Goal: Transaction & Acquisition: Purchase product/service

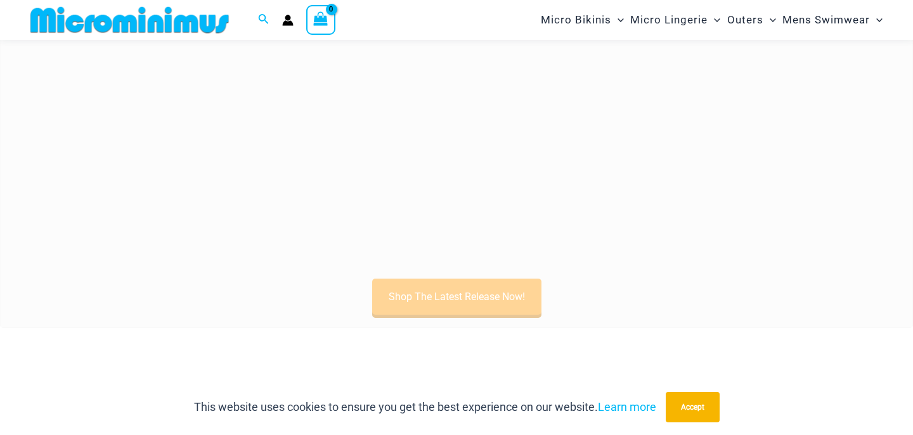
scroll to position [388, 0]
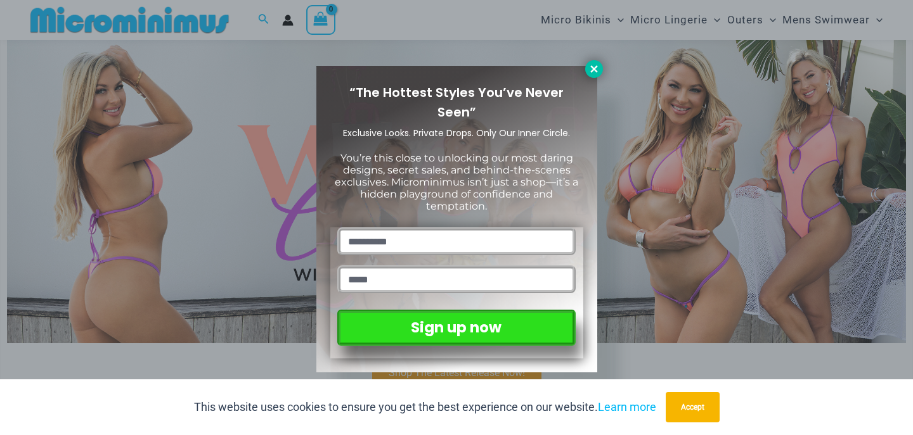
click at [594, 72] on icon at bounding box center [593, 68] width 11 height 11
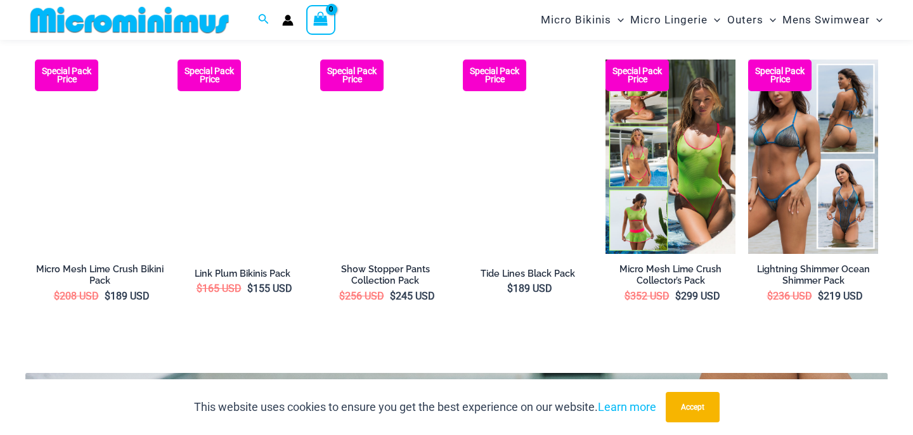
scroll to position [2086, 0]
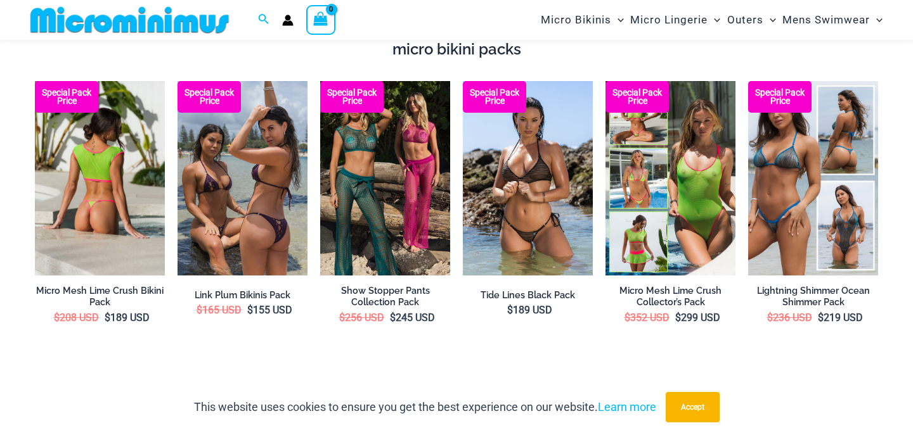
click at [86, 163] on img at bounding box center [100, 178] width 130 height 195
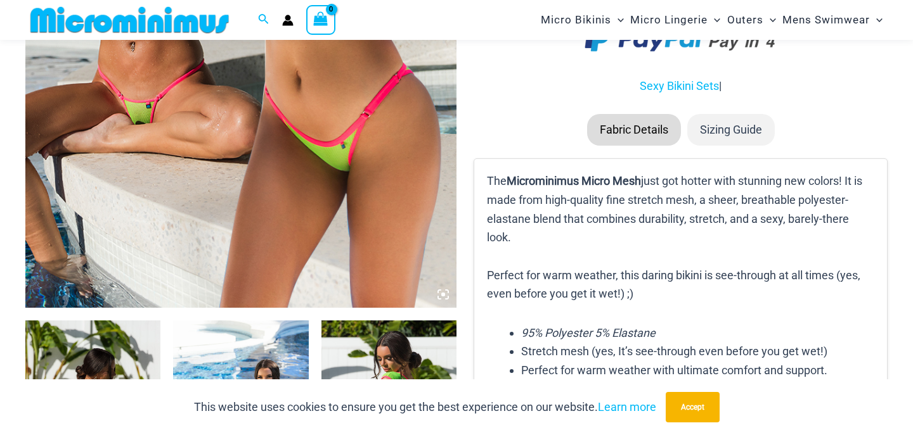
scroll to position [688, 0]
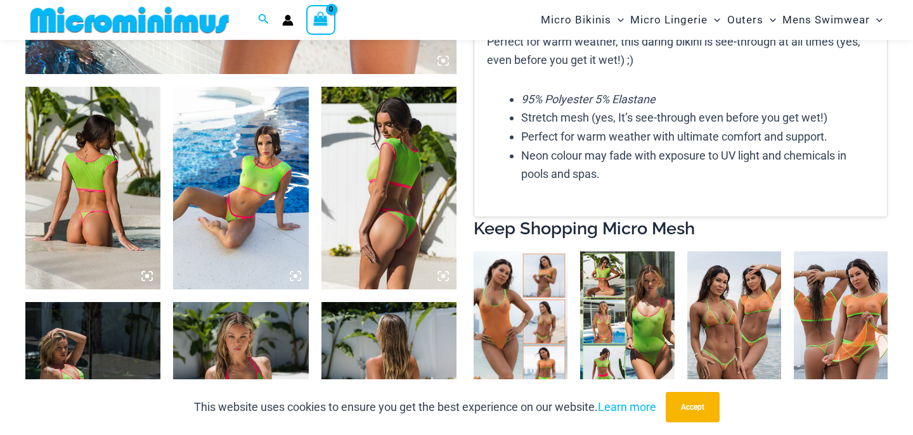
click at [144, 199] on img at bounding box center [92, 188] width 135 height 203
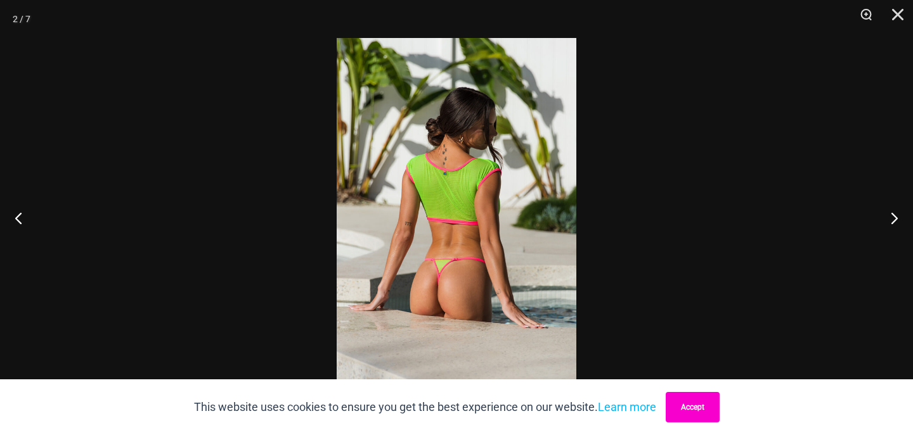
click at [711, 403] on button "Accept" at bounding box center [692, 407] width 54 height 30
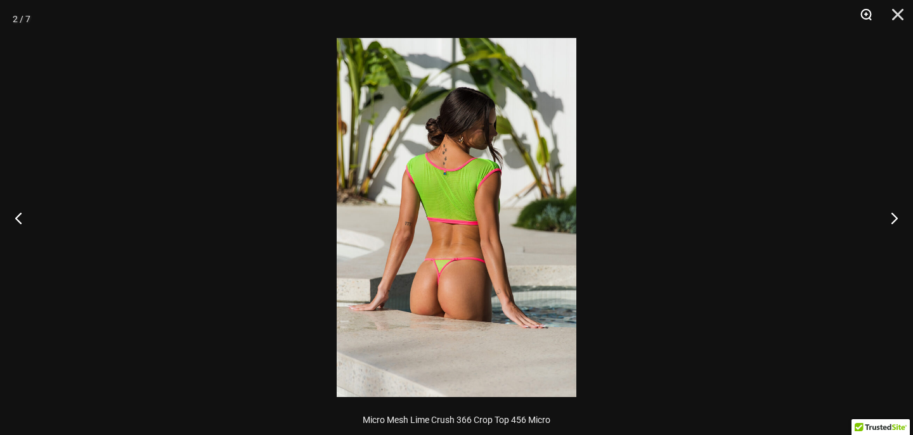
click at [862, 11] on button "Zoom" at bounding box center [861, 19] width 32 height 38
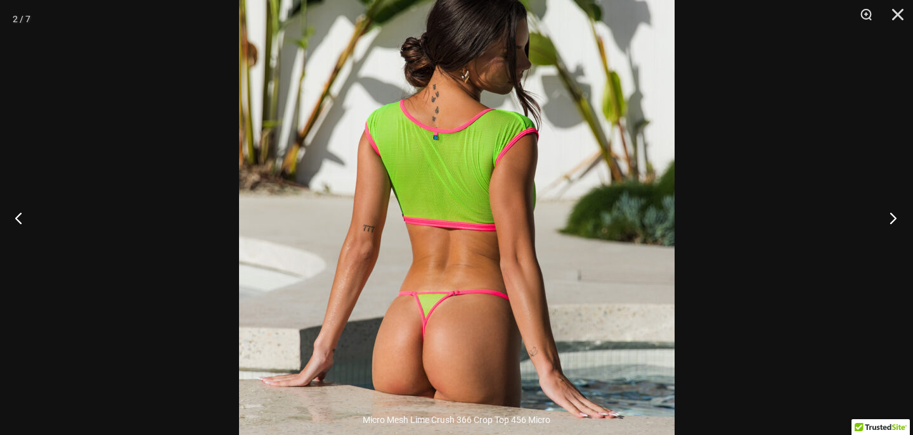
click at [897, 215] on button "Next" at bounding box center [889, 217] width 48 height 63
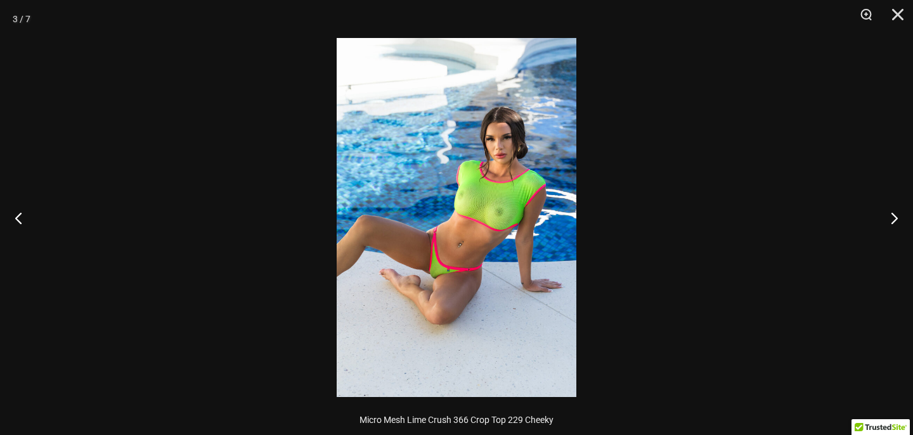
click at [452, 200] on img at bounding box center [456, 217] width 240 height 359
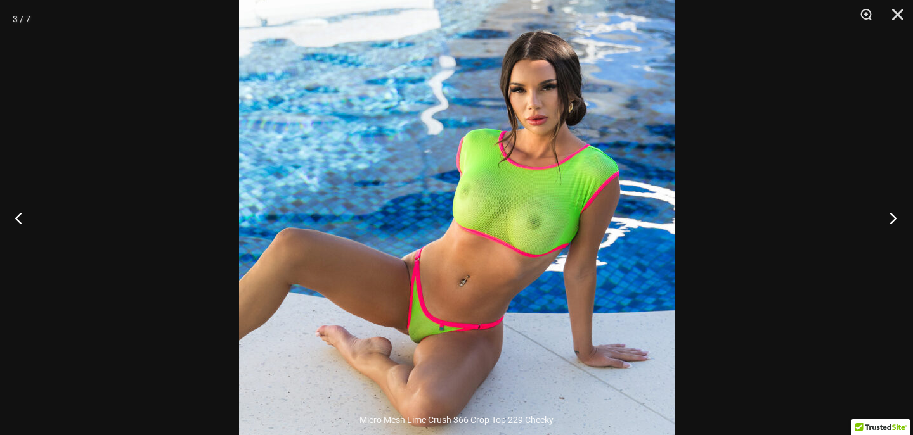
click at [892, 214] on button "Next" at bounding box center [889, 217] width 48 height 63
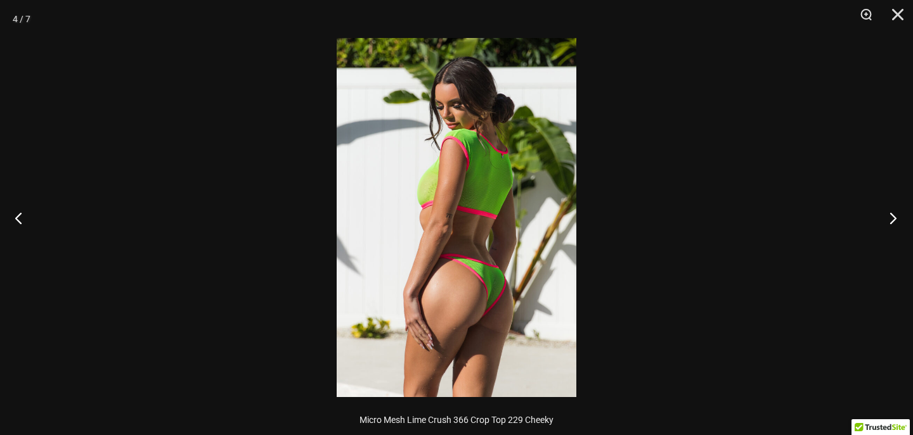
click at [892, 214] on button "Next" at bounding box center [889, 217] width 48 height 63
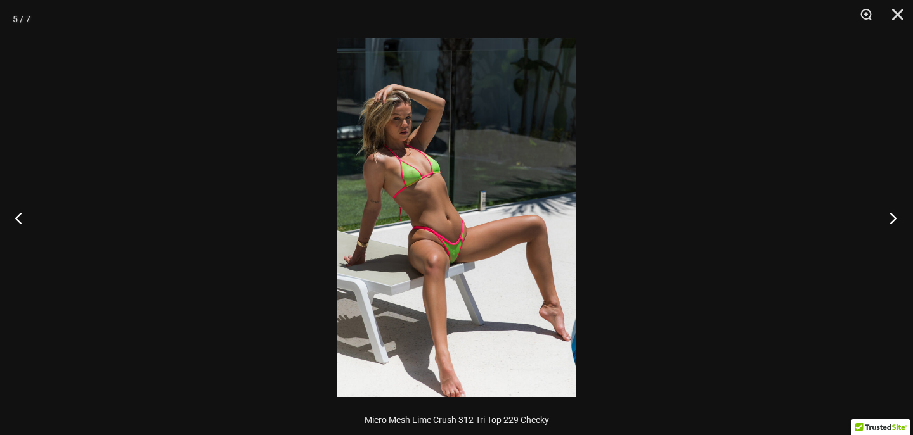
click at [892, 214] on button "Next" at bounding box center [889, 217] width 48 height 63
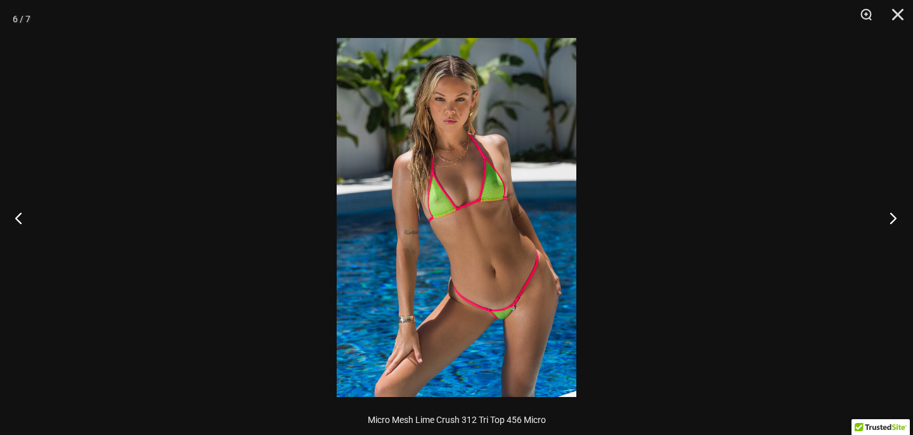
click at [892, 214] on button "Next" at bounding box center [889, 217] width 48 height 63
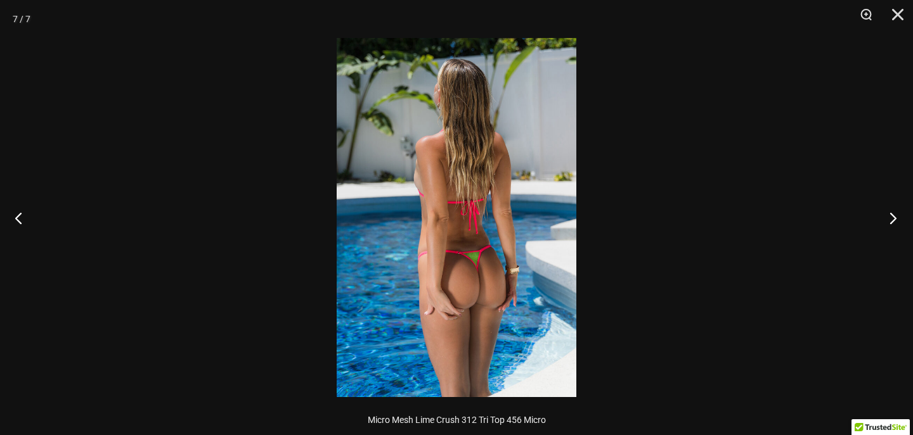
click at [892, 214] on button "Next" at bounding box center [889, 217] width 48 height 63
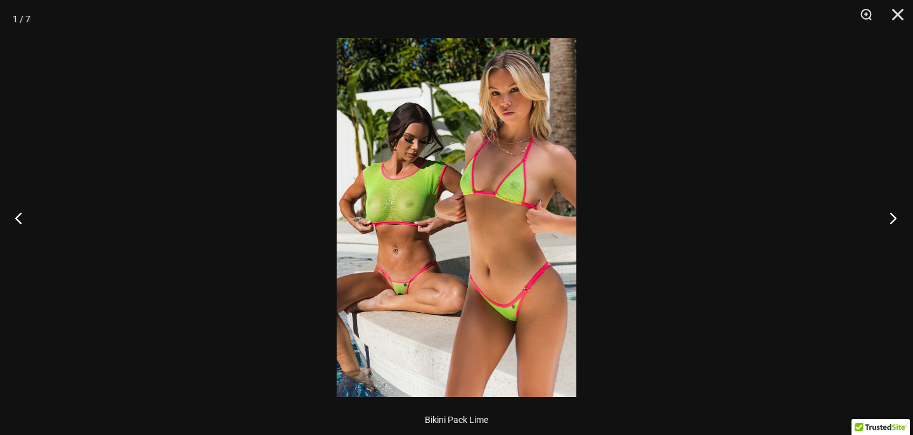
click at [890, 215] on button "Next" at bounding box center [889, 217] width 48 height 63
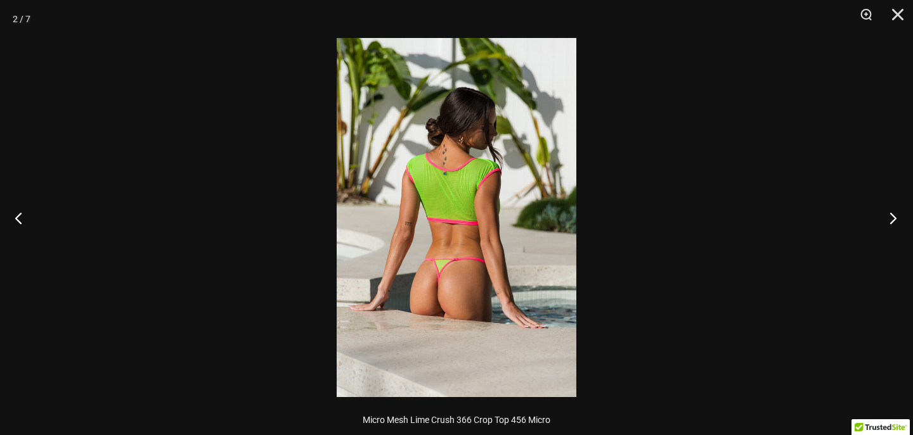
click at [890, 215] on button "Next" at bounding box center [889, 217] width 48 height 63
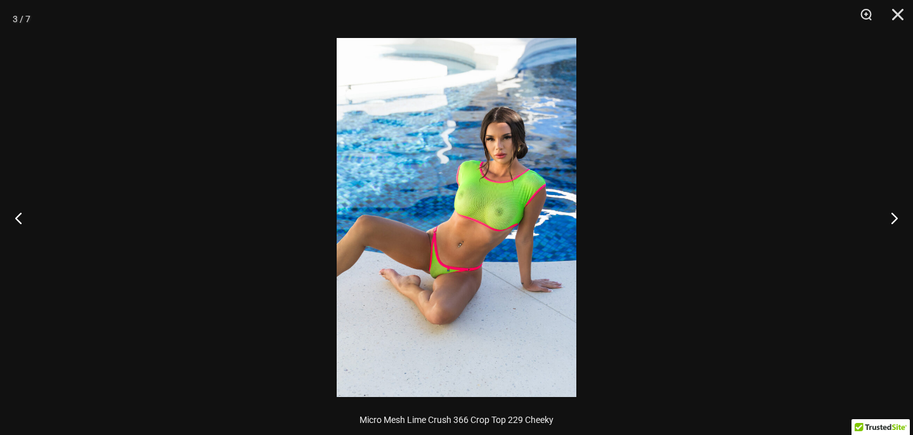
click at [486, 193] on img at bounding box center [456, 217] width 240 height 359
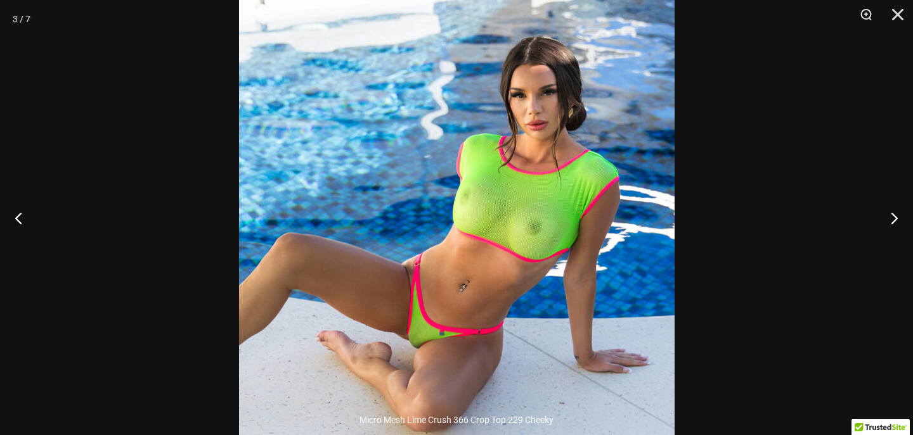
click at [486, 193] on img at bounding box center [456, 237] width 435 height 653
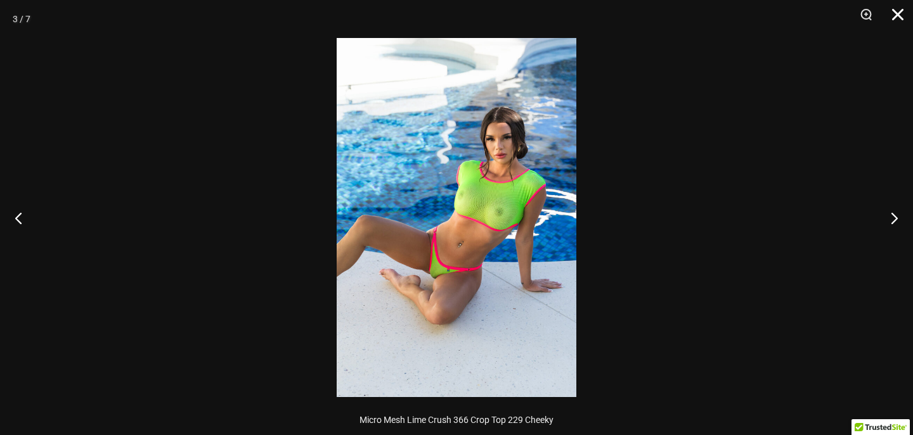
click at [892, 11] on button "Close" at bounding box center [893, 19] width 32 height 38
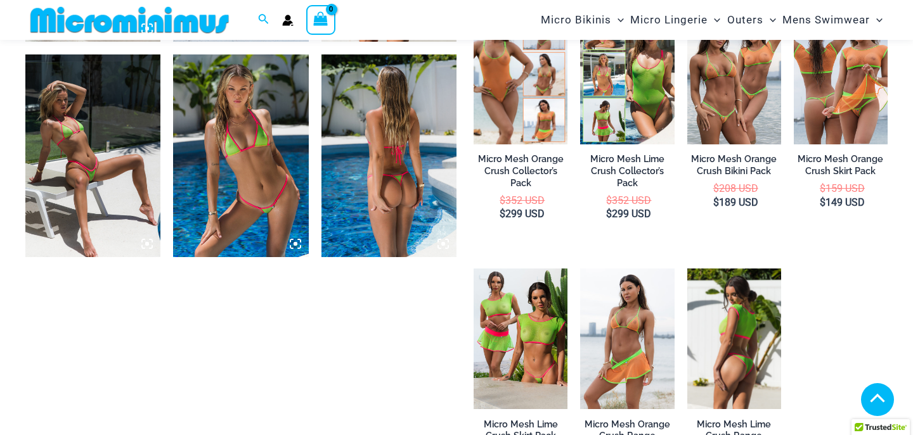
scroll to position [934, 0]
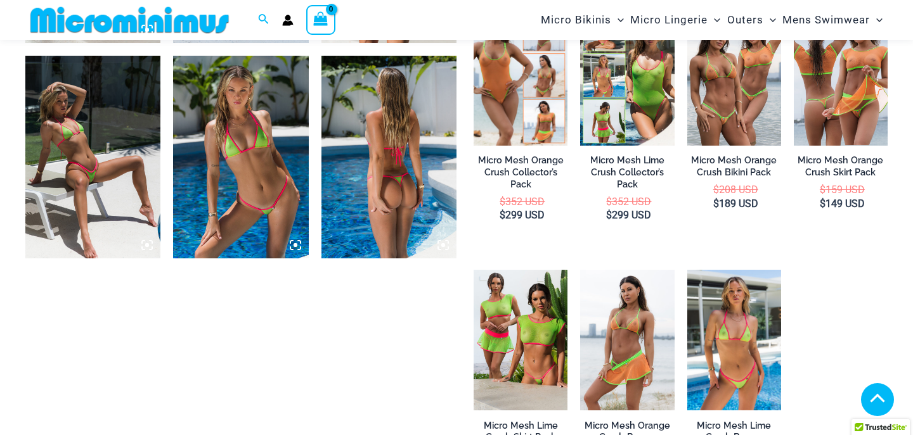
click at [373, 157] on img at bounding box center [388, 157] width 135 height 203
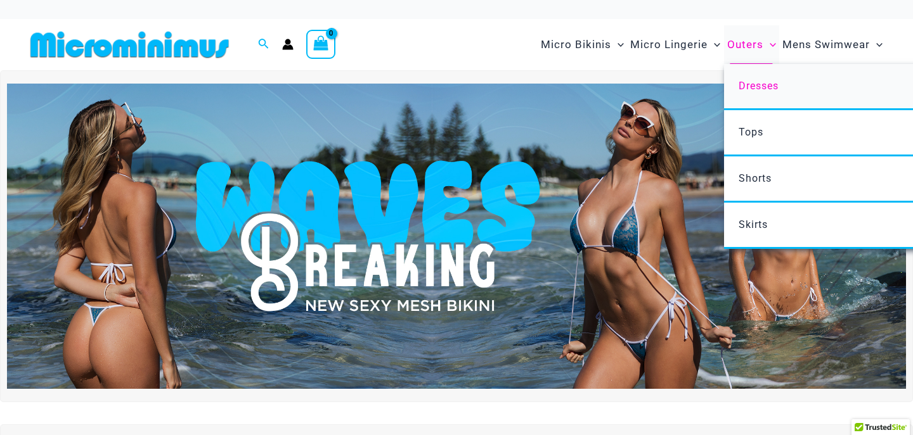
click at [756, 82] on span "Dresses" at bounding box center [758, 86] width 40 height 12
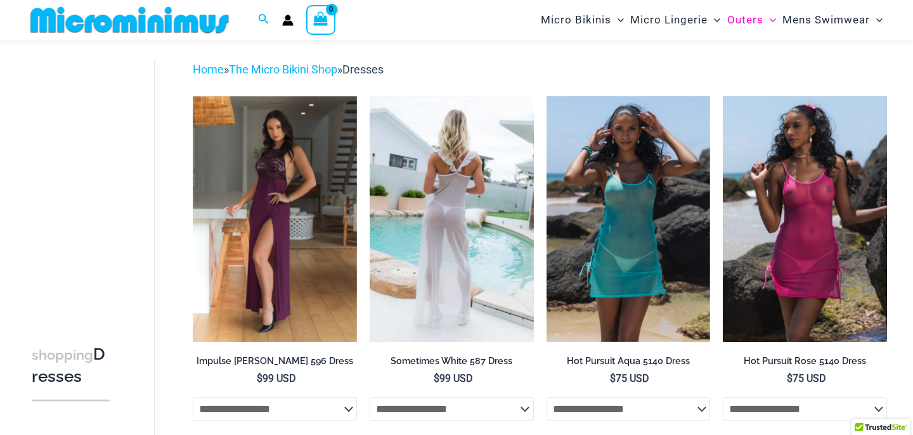
scroll to position [58, 0]
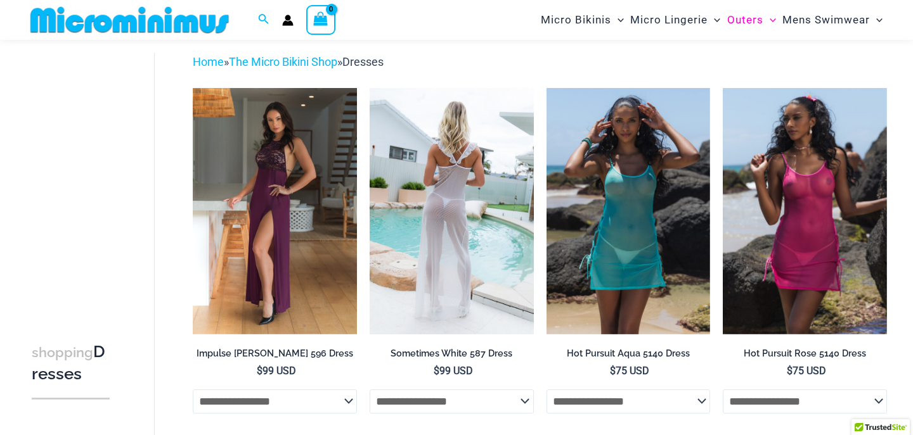
click at [492, 279] on img at bounding box center [451, 211] width 164 height 246
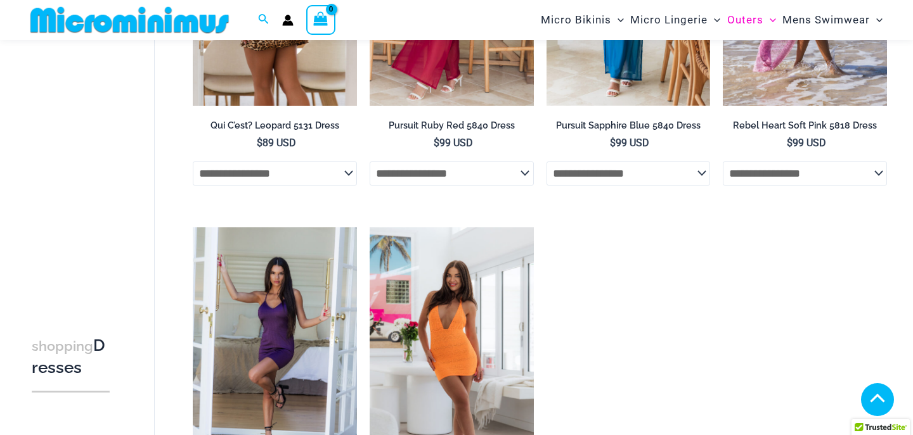
scroll to position [652, 0]
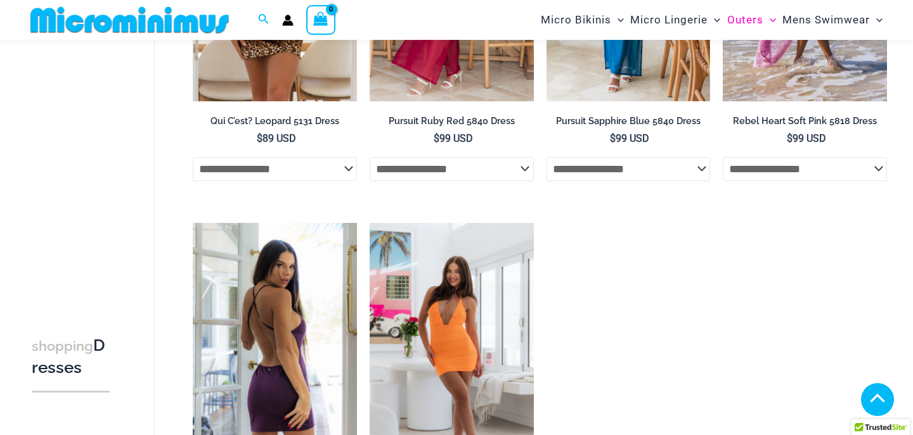
click at [302, 325] on img at bounding box center [275, 346] width 164 height 246
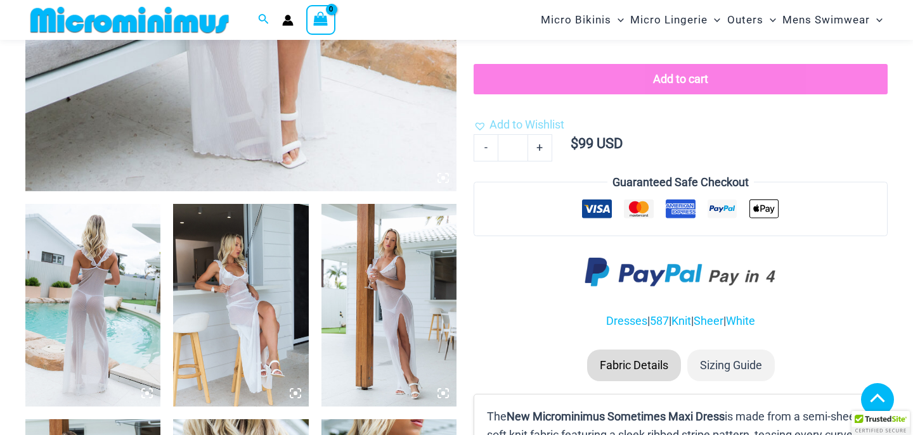
scroll to position [659, 0]
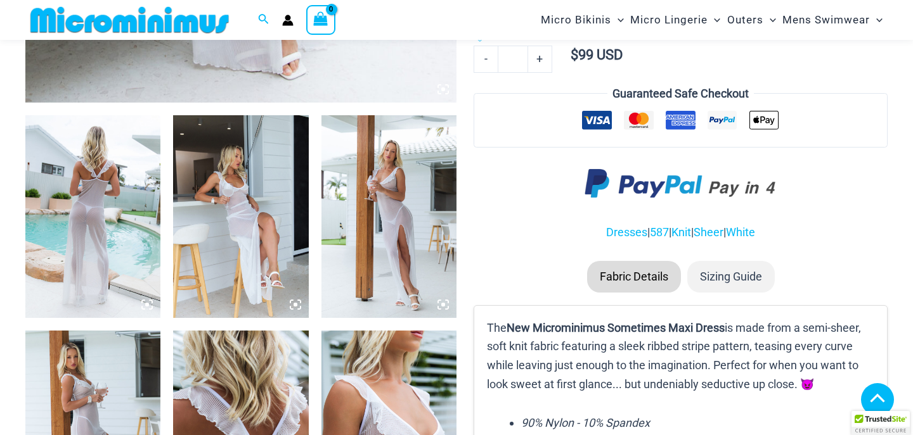
click at [275, 221] on img at bounding box center [240, 216] width 135 height 203
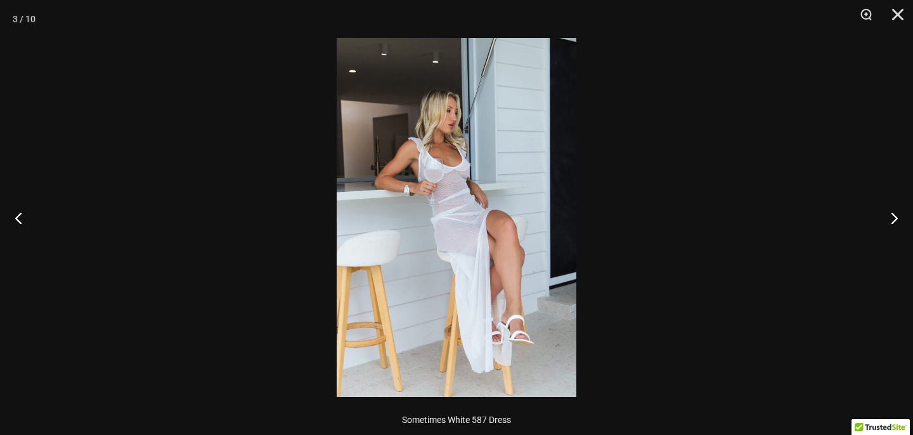
click at [474, 153] on img at bounding box center [456, 217] width 240 height 359
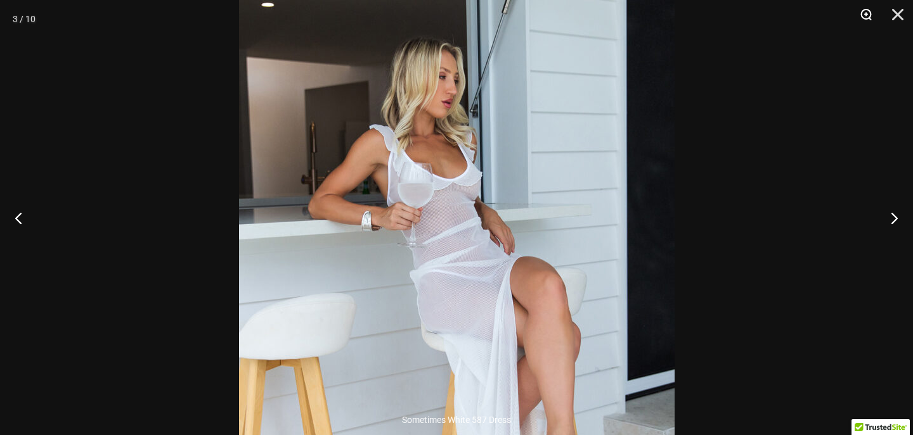
click at [866, 20] on button "Zoom" at bounding box center [861, 19] width 32 height 38
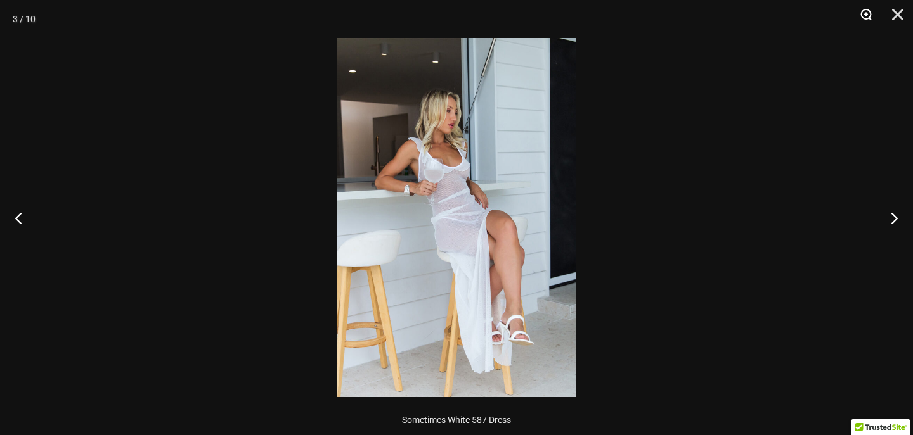
click at [872, 20] on button "Zoom" at bounding box center [861, 19] width 32 height 38
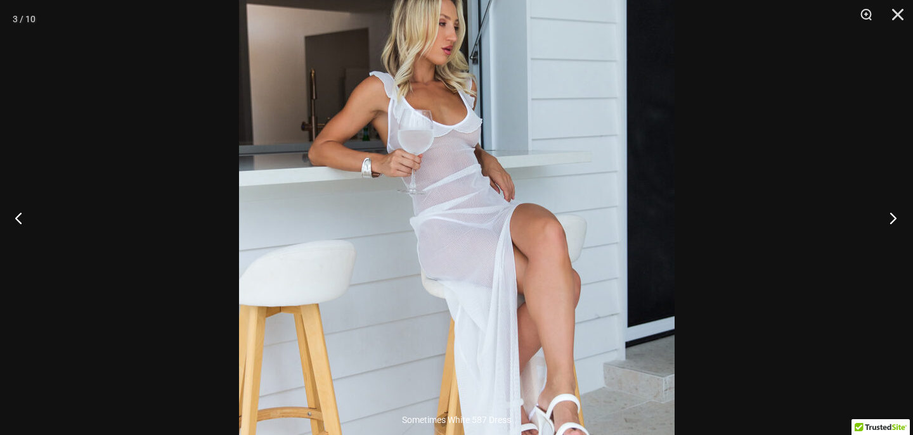
click at [894, 221] on button "Next" at bounding box center [889, 217] width 48 height 63
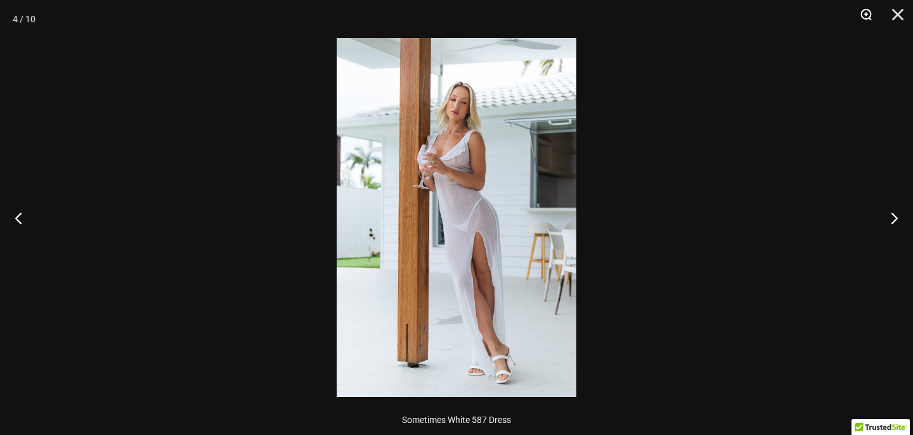
click at [862, 9] on button "Zoom" at bounding box center [861, 19] width 32 height 38
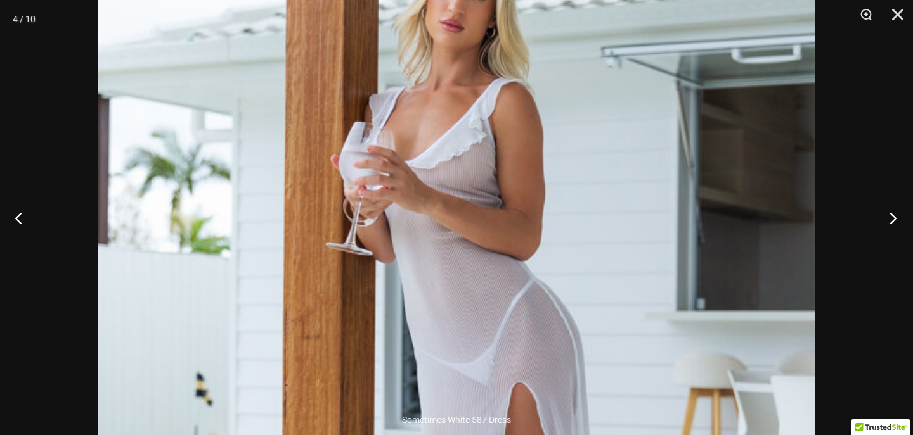
click at [893, 221] on button "Next" at bounding box center [889, 217] width 48 height 63
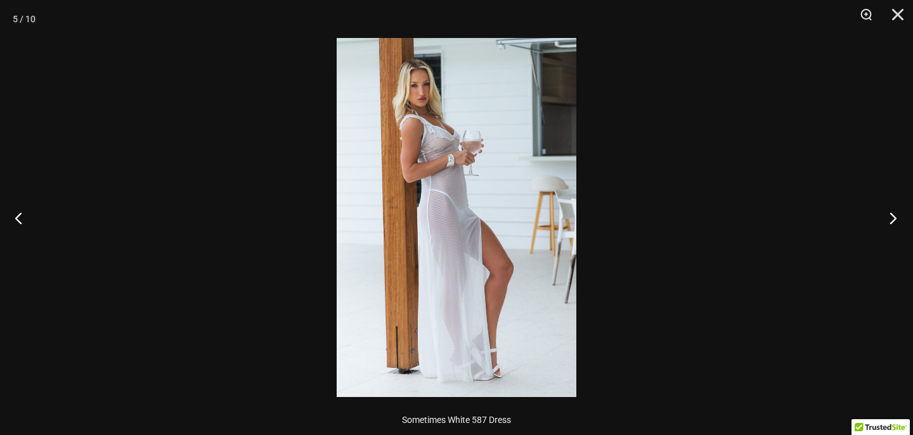
click at [893, 221] on button "Next" at bounding box center [889, 217] width 48 height 63
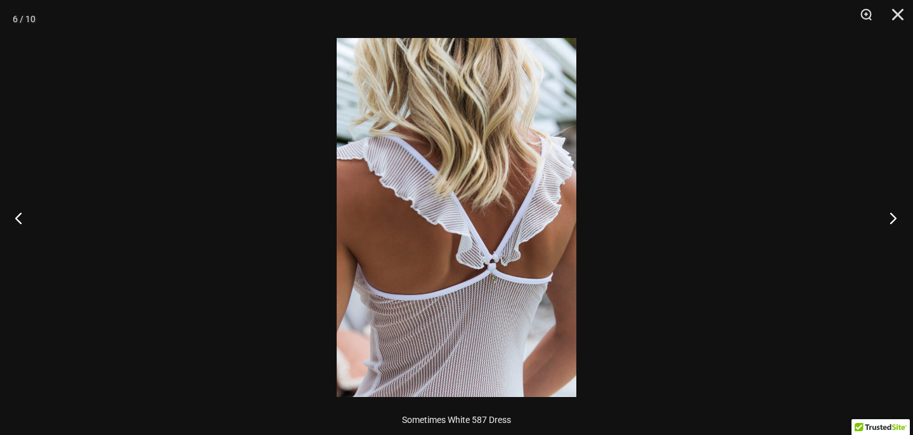
click at [893, 221] on button "Next" at bounding box center [889, 217] width 48 height 63
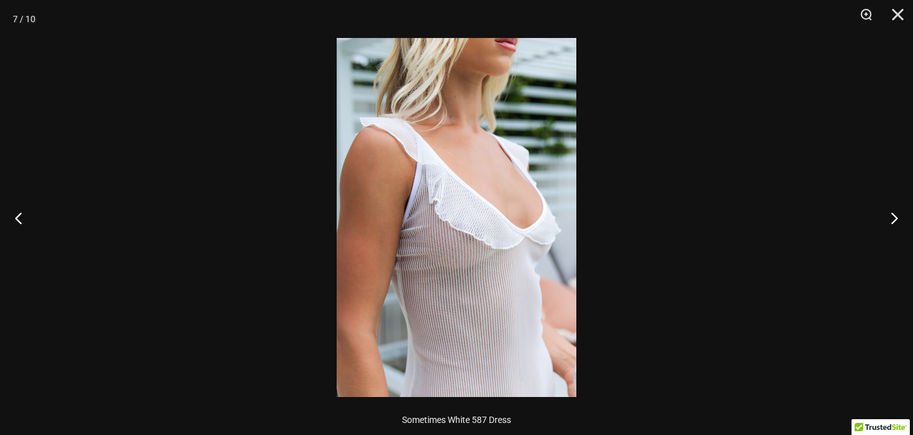
click at [530, 204] on img at bounding box center [456, 217] width 240 height 359
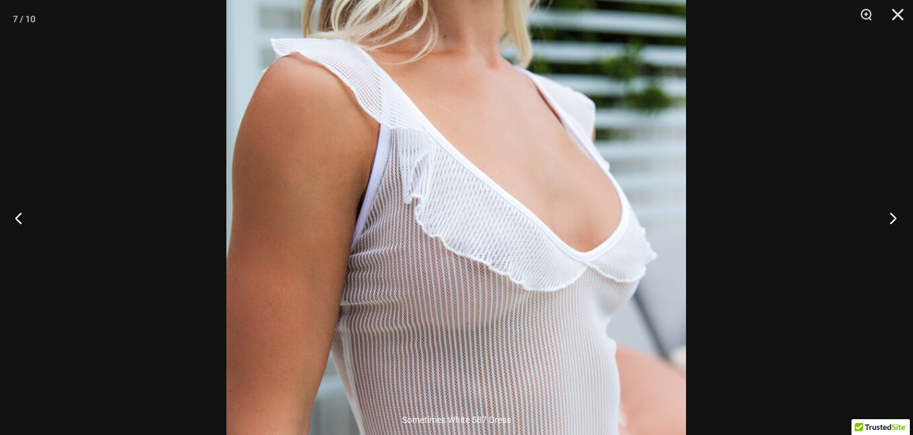
click at [900, 215] on button "Next" at bounding box center [889, 217] width 48 height 63
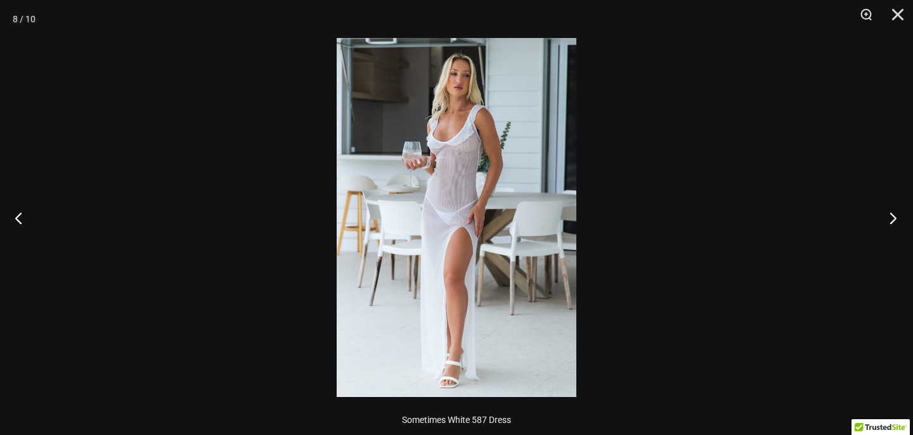
click at [900, 215] on button "Next" at bounding box center [889, 217] width 48 height 63
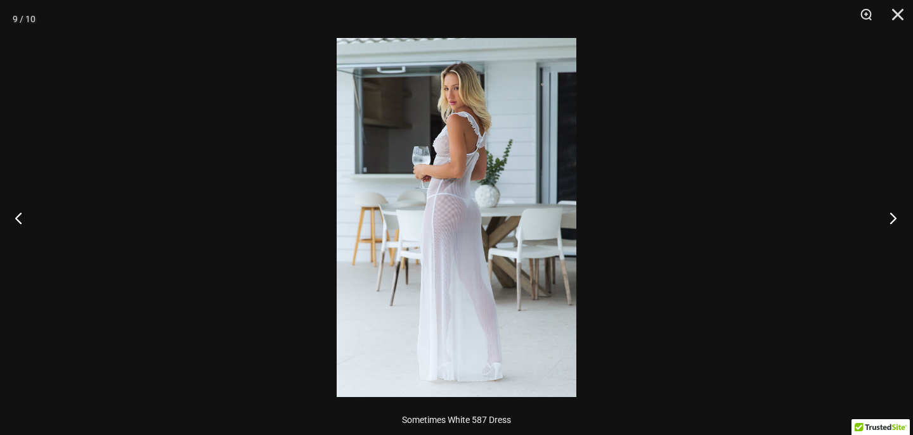
click at [900, 215] on button "Next" at bounding box center [889, 217] width 48 height 63
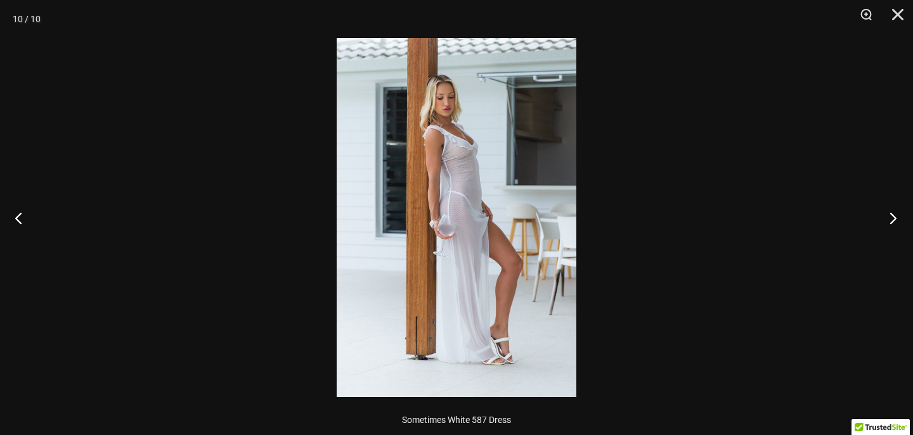
click at [900, 215] on button "Next" at bounding box center [889, 217] width 48 height 63
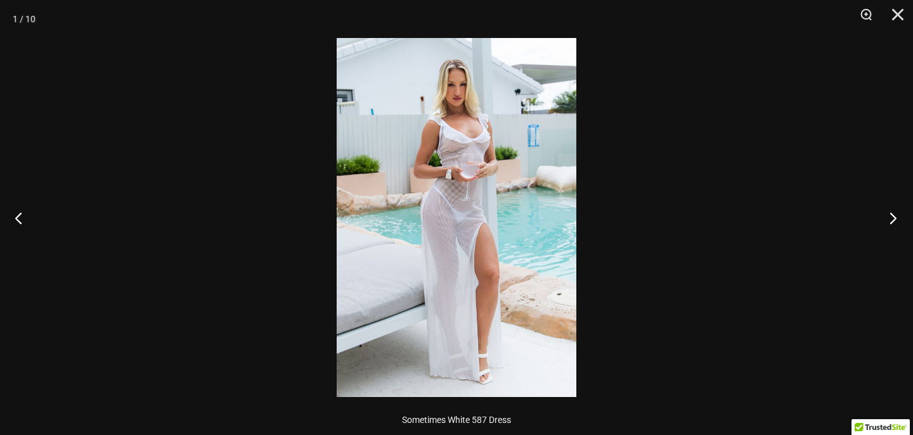
click at [900, 215] on button "Next" at bounding box center [889, 217] width 48 height 63
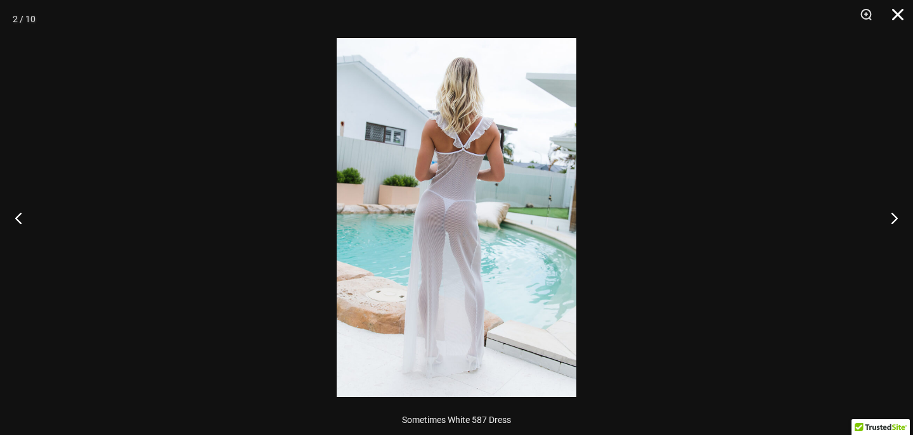
click at [892, 16] on button "Close" at bounding box center [893, 19] width 32 height 38
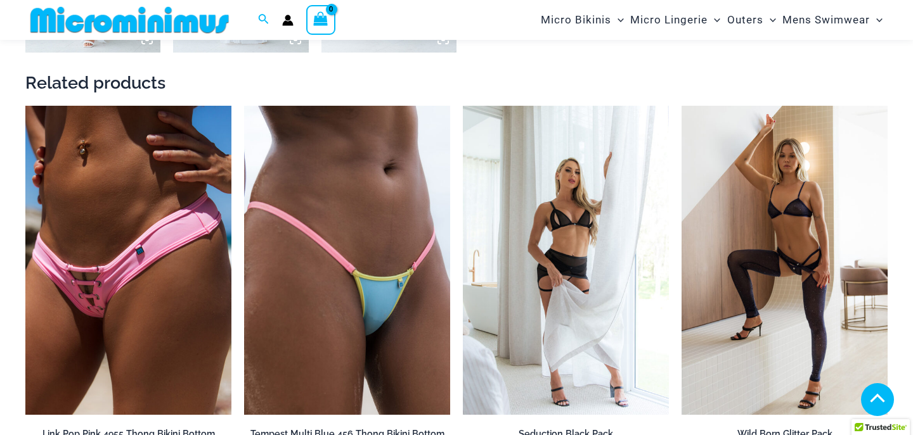
scroll to position [1356, 0]
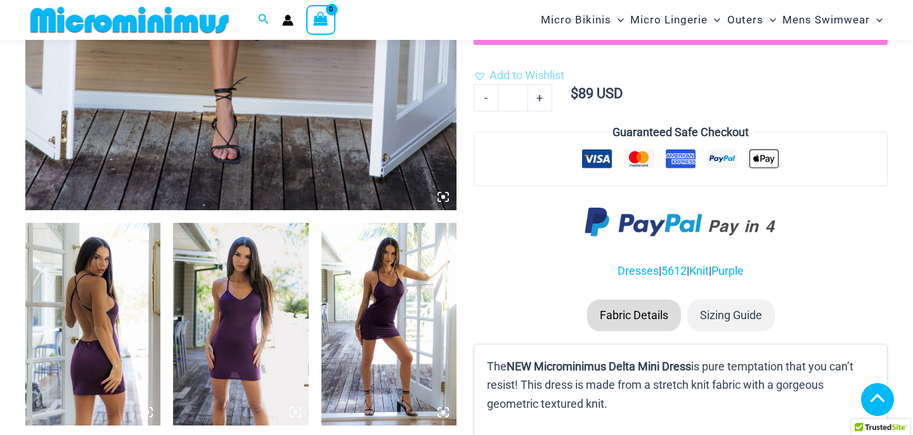
scroll to position [584, 0]
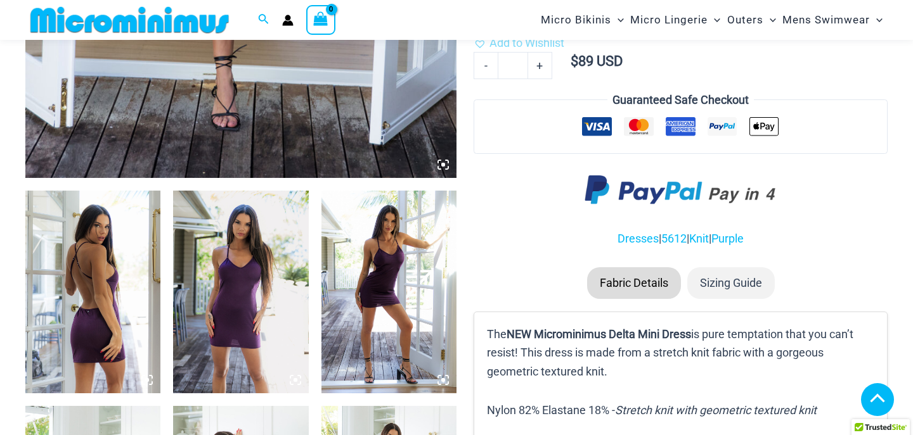
click at [243, 298] on img at bounding box center [240, 292] width 135 height 203
